Goal: Transaction & Acquisition: Obtain resource

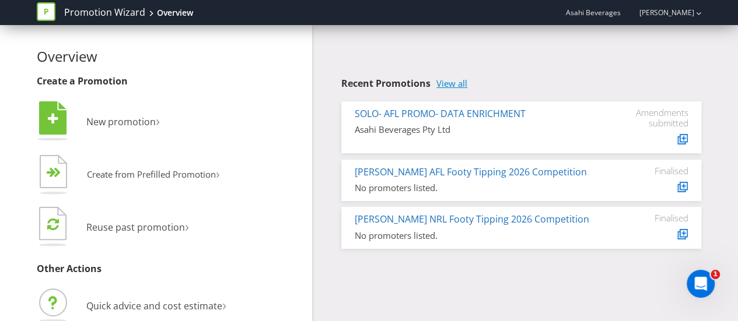
click at [460, 82] on link "View all" at bounding box center [451, 84] width 31 height 10
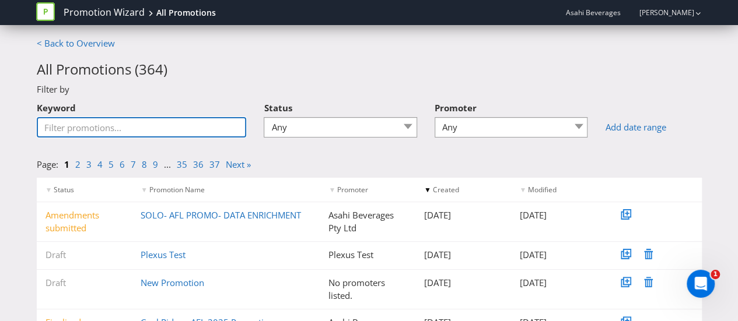
click at [205, 127] on input "Keyword" at bounding box center [142, 127] width 210 height 20
type input "I"
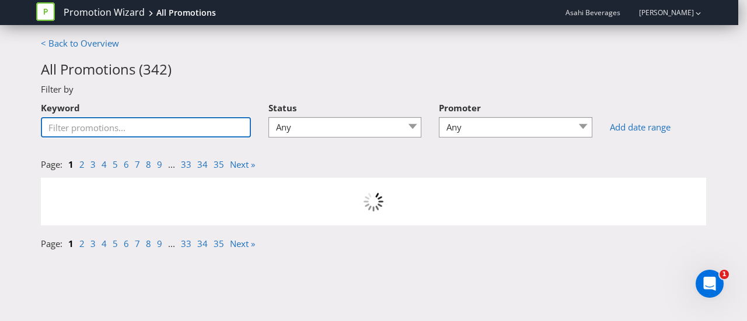
type input "L"
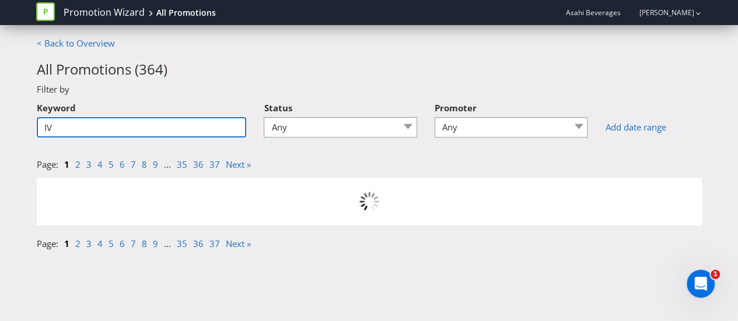
type input "I"
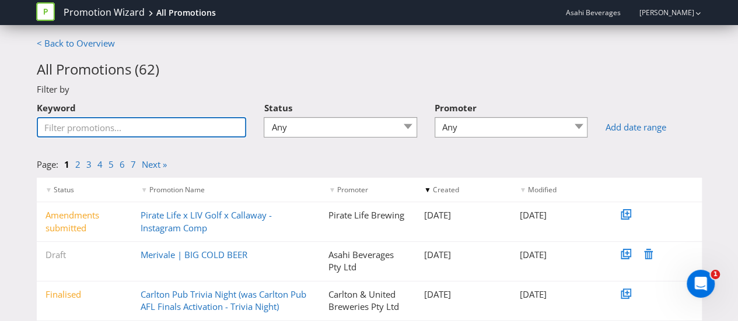
type input "L"
type input "I"
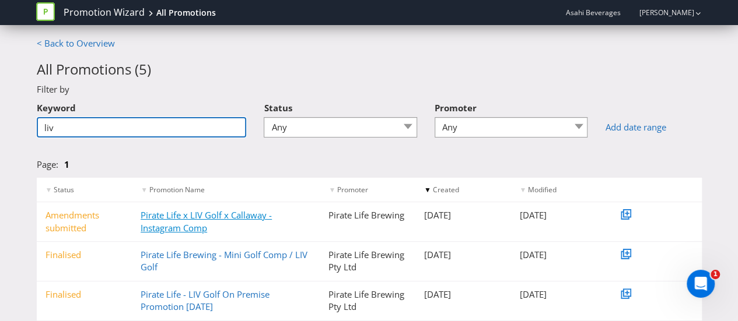
type input "liv"
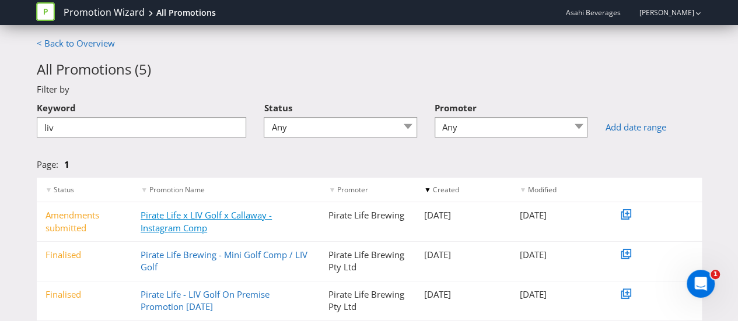
click at [194, 224] on link "Pirate Life x LIV Golf x Callaway - Instagram Comp" at bounding box center [206, 221] width 131 height 24
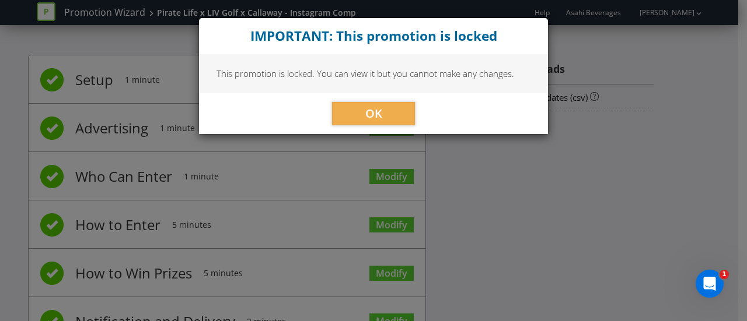
click at [388, 129] on div "OK" at bounding box center [373, 113] width 349 height 41
click at [381, 121] on button "OK" at bounding box center [373, 113] width 83 height 23
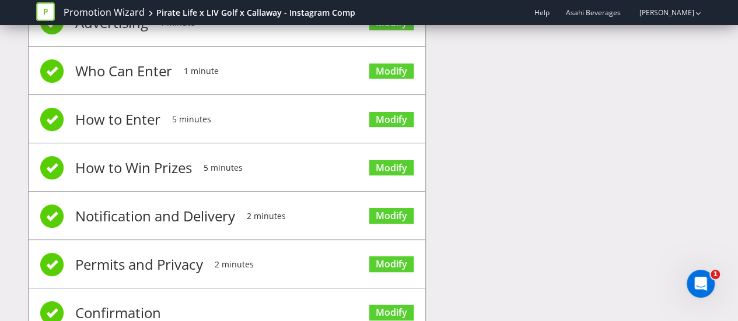
scroll to position [136, 0]
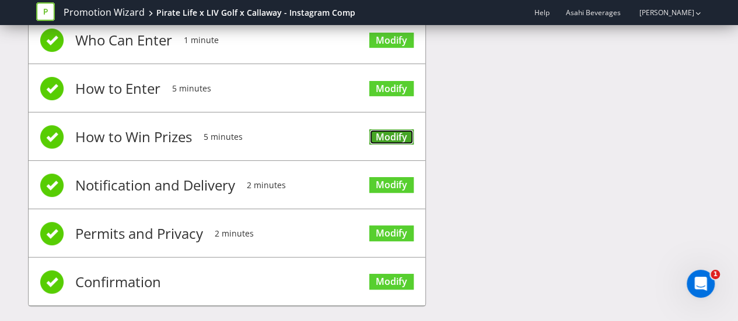
click at [394, 132] on link "Modify" at bounding box center [391, 137] width 44 height 16
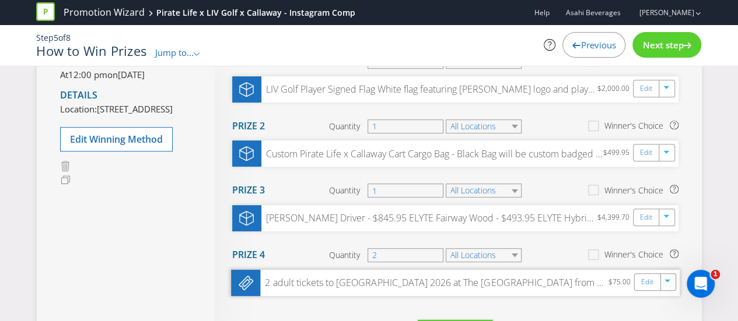
scroll to position [201, 0]
